Goal: Check status: Check status

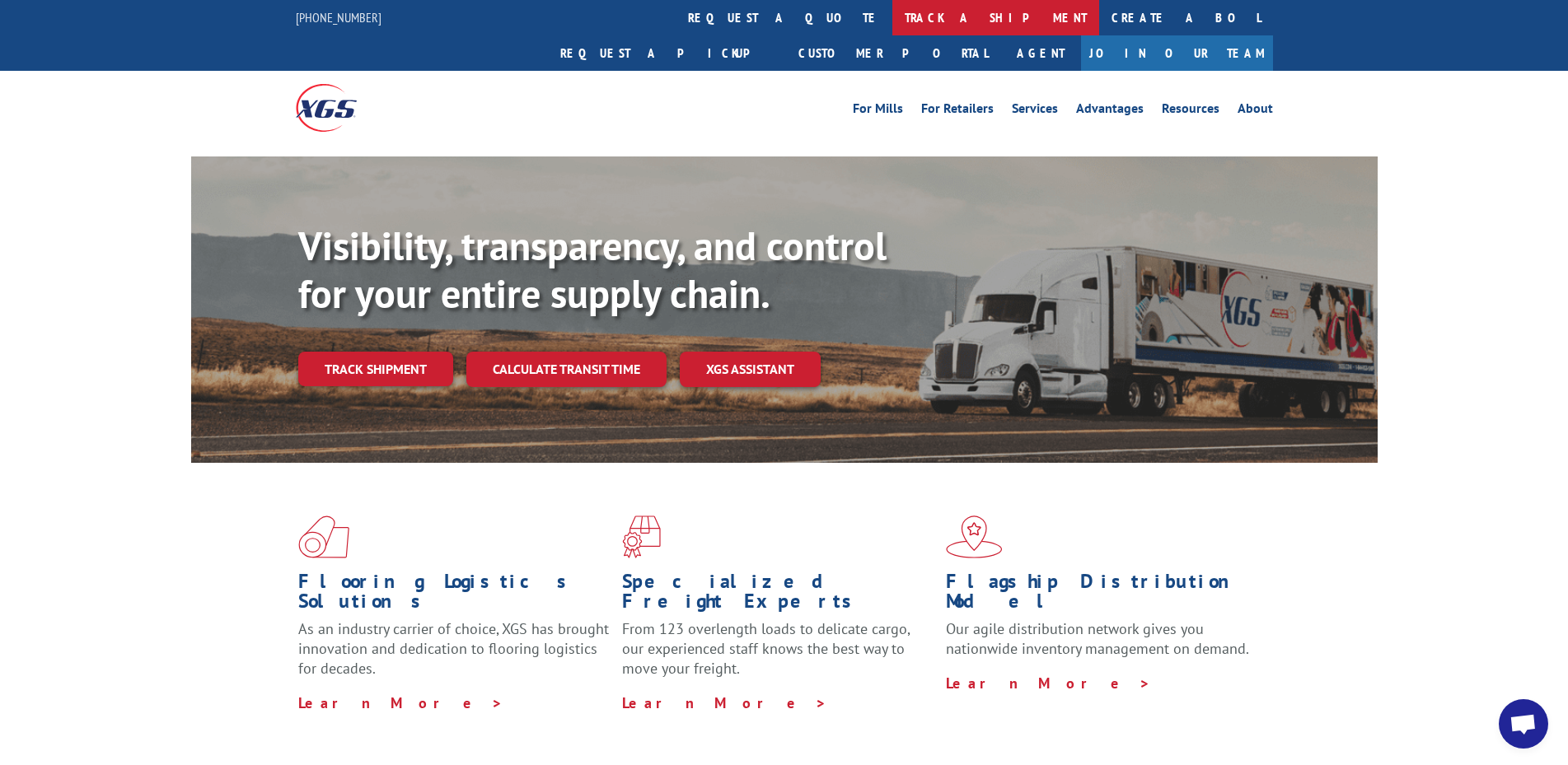
click at [892, 21] on link "track a shipment" at bounding box center [995, 17] width 207 height 35
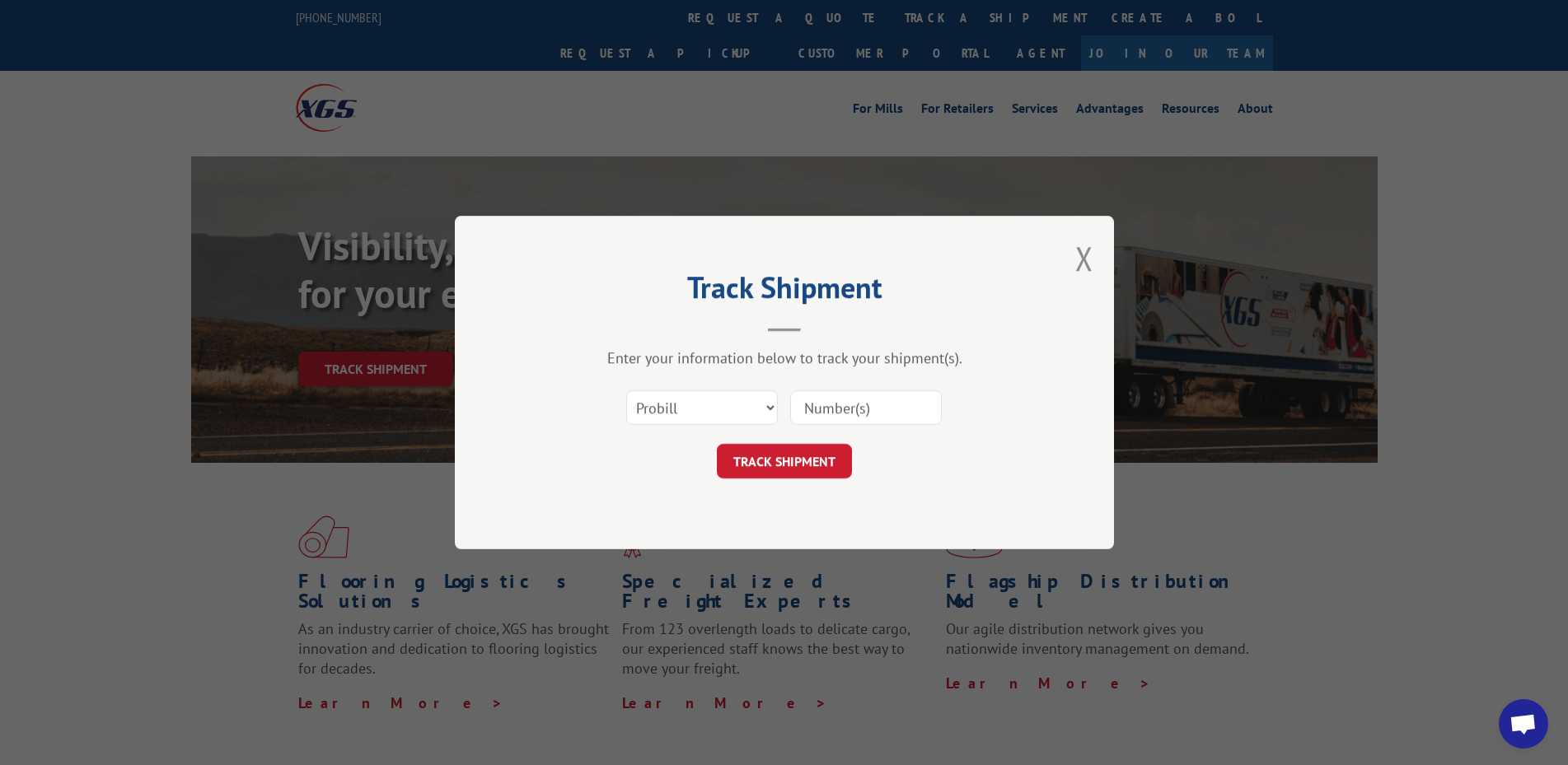
drag, startPoint x: 836, startPoint y: 424, endPoint x: 814, endPoint y: 439, distance: 26.7
click at [838, 423] on input at bounding box center [866, 408] width 152 height 35
paste input "16564297"
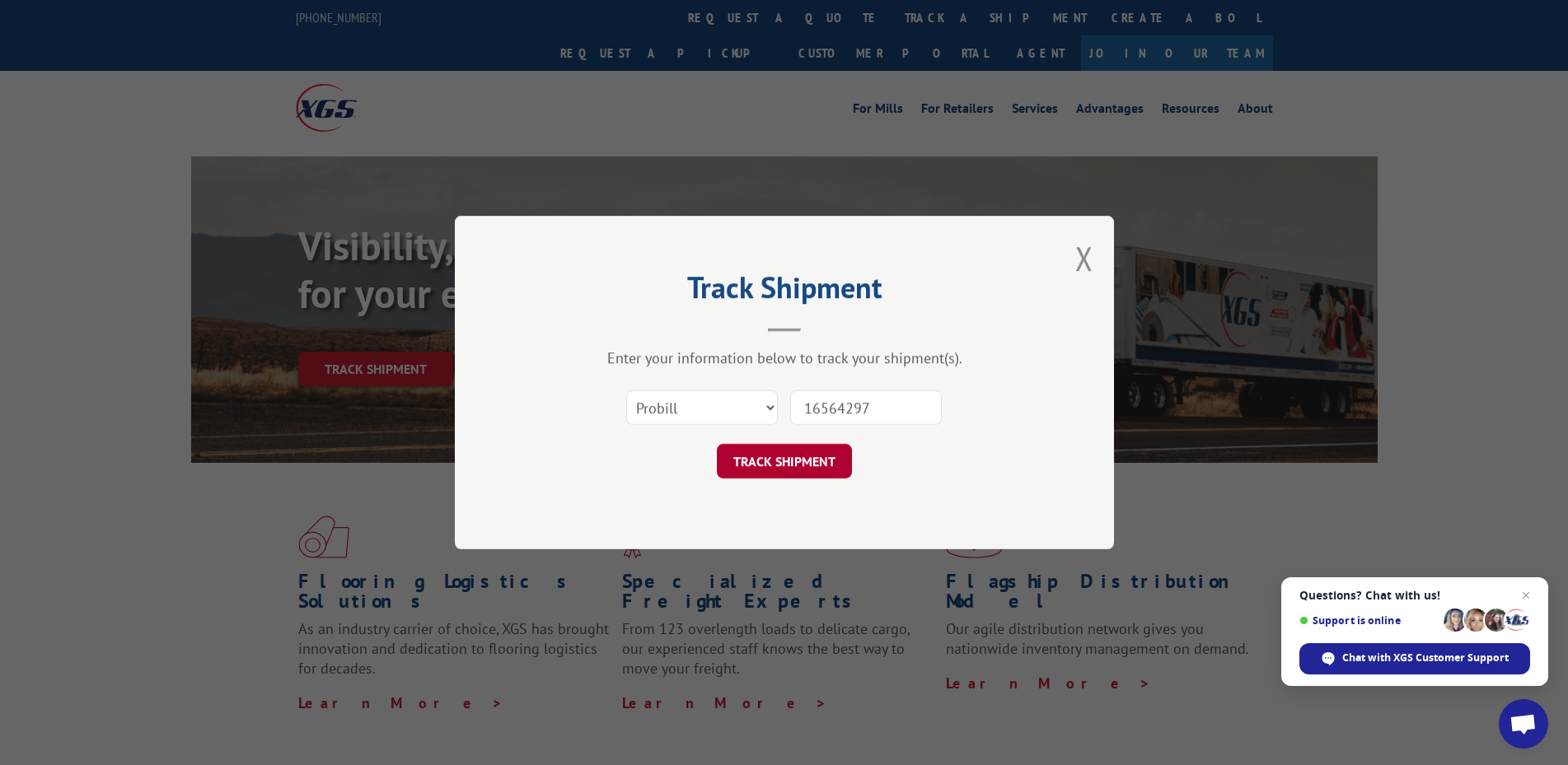
type input "16564297"
click at [771, 464] on button "TRACK SHIPMENT" at bounding box center [784, 461] width 135 height 35
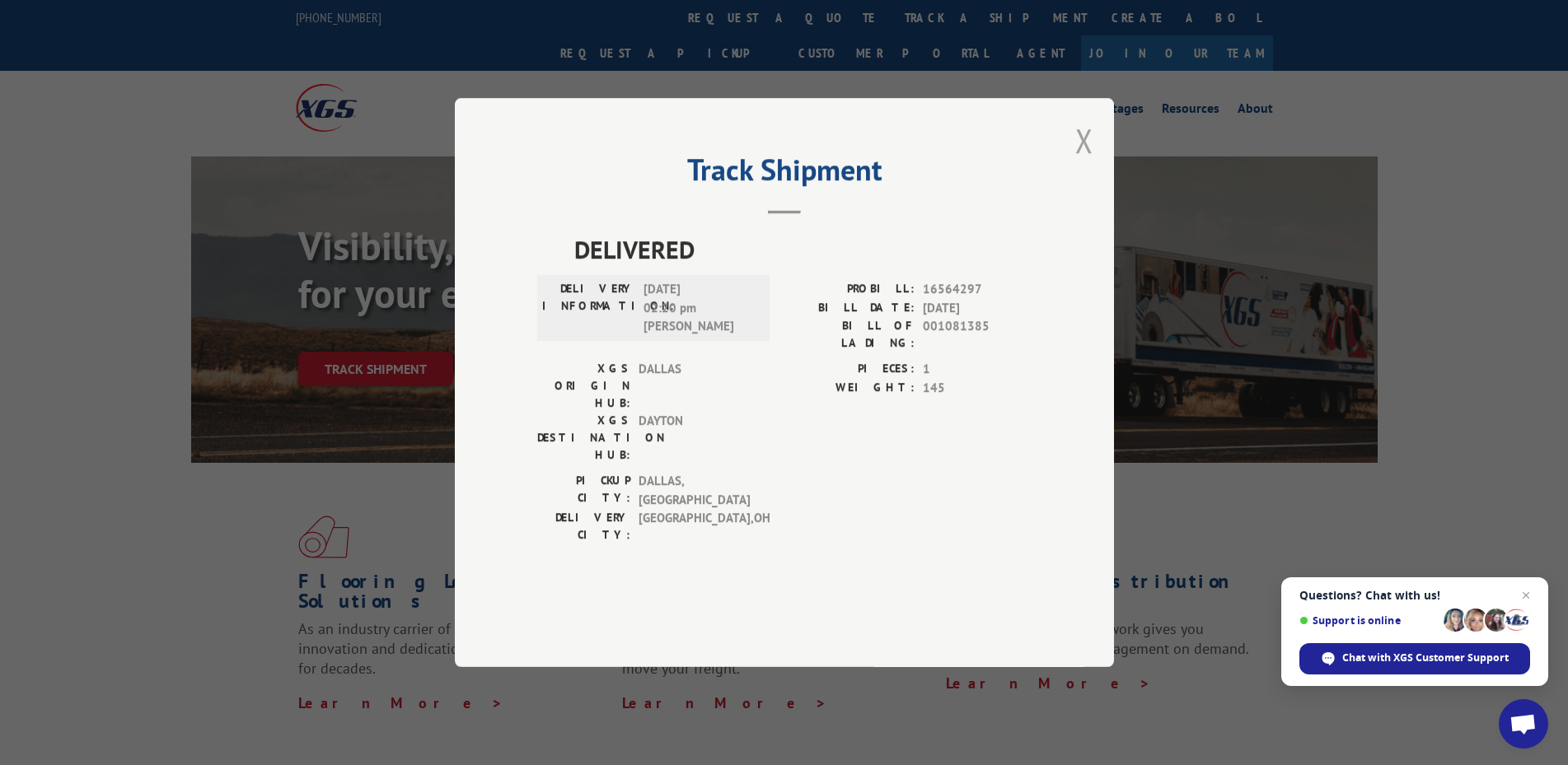
drag, startPoint x: 1104, startPoint y: 182, endPoint x: 1078, endPoint y: 191, distance: 27.9
click at [1085, 189] on div "Track Shipment DELIVERED DELIVERY INFORMATION: [DATE] 02:20 pm [PERSON_NAME] PR…" at bounding box center [784, 382] width 659 height 569
click at [1091, 162] on button "Close modal" at bounding box center [1084, 141] width 18 height 44
